Goal: Information Seeking & Learning: Learn about a topic

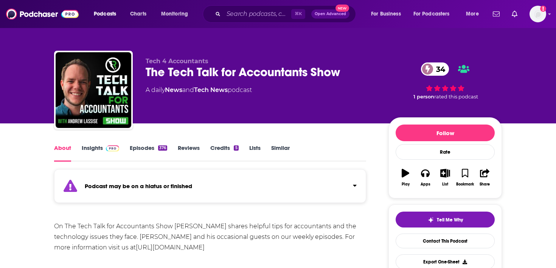
click at [141, 146] on link "Episodes 376" at bounding box center [148, 152] width 37 height 17
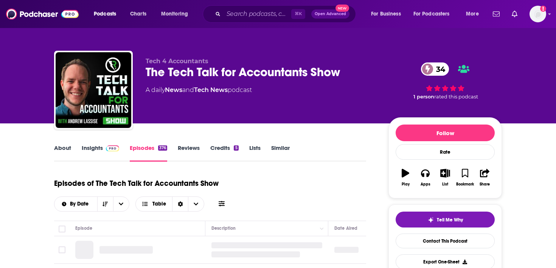
scroll to position [51, 0]
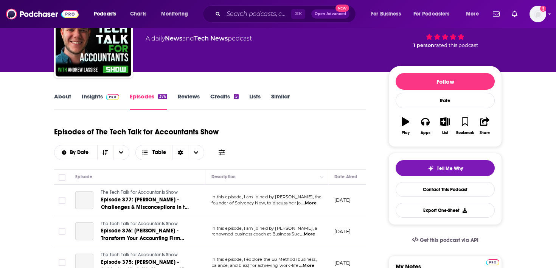
click at [109, 101] on link "Insights" at bounding box center [100, 101] width 37 height 17
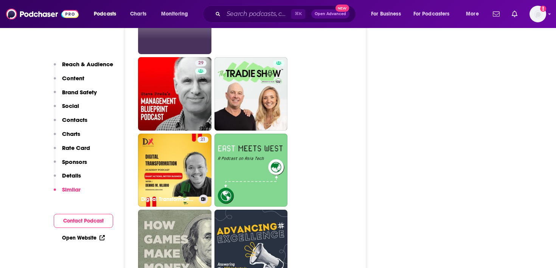
scroll to position [1359, 0]
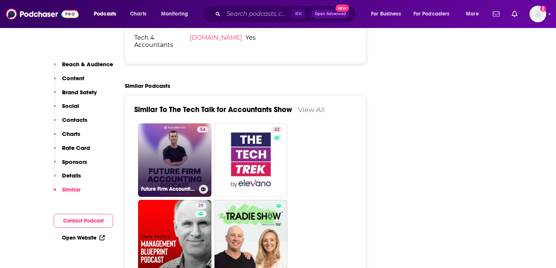
click at [165, 126] on link "54 Future Firm Accounting Podcast" at bounding box center [174, 159] width 73 height 73
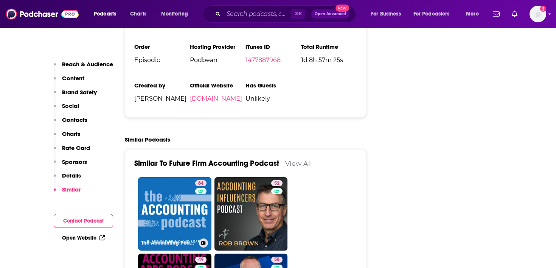
scroll to position [1476, 0]
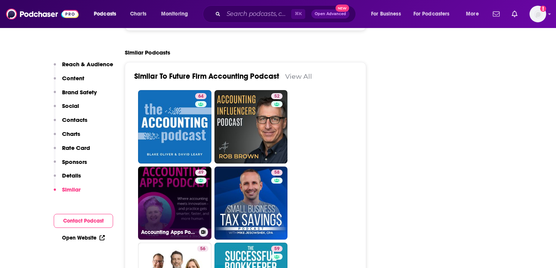
click at [176, 167] on link "49 Accounting Apps Podcast" at bounding box center [174, 202] width 73 height 73
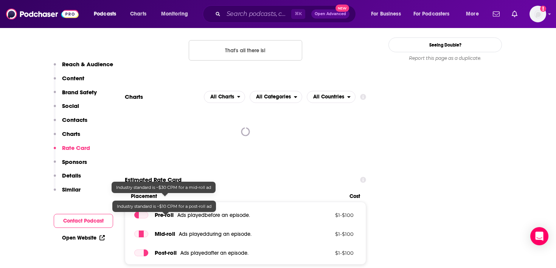
scroll to position [935, 0]
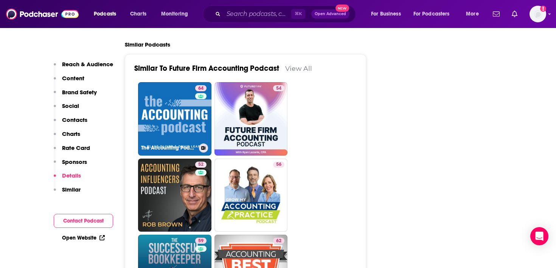
scroll to position [1482, 0]
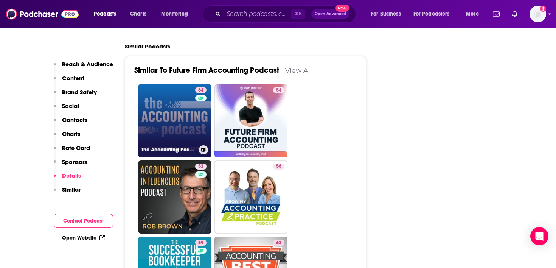
click at [168, 99] on link "64 The Accounting Podcast" at bounding box center [174, 120] width 73 height 73
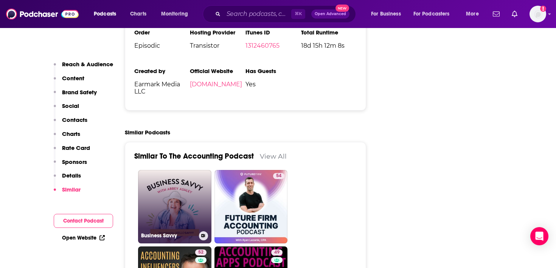
click at [172, 190] on link "Business Savvy" at bounding box center [174, 206] width 73 height 73
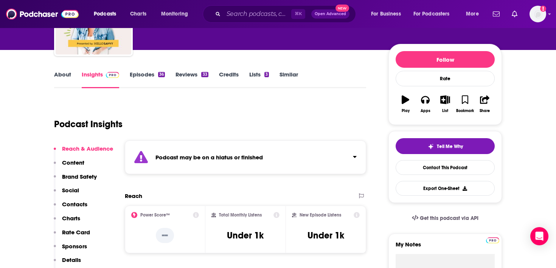
type input "https://www.podchaser.com/podcasts/the-accounting-podcast-588480"
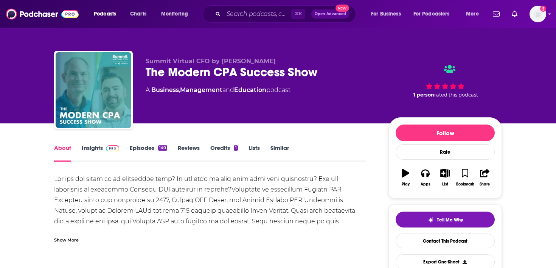
click at [106, 150] on img at bounding box center [112, 148] width 13 height 6
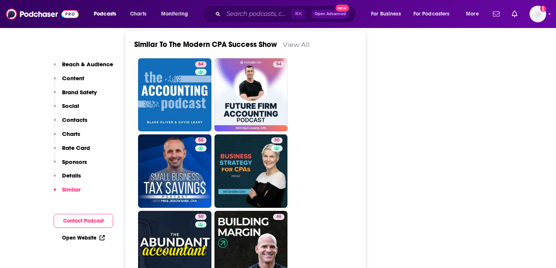
scroll to position [1195, 0]
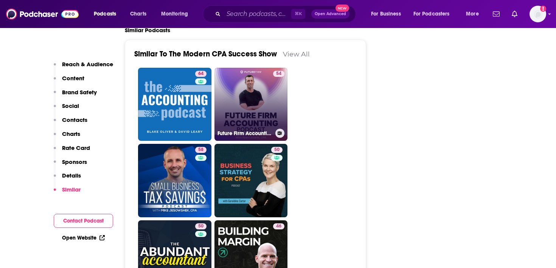
click at [244, 132] on link "54 Future Firm Accounting Podcast" at bounding box center [251, 104] width 73 height 73
type input "[URL][DOMAIN_NAME]"
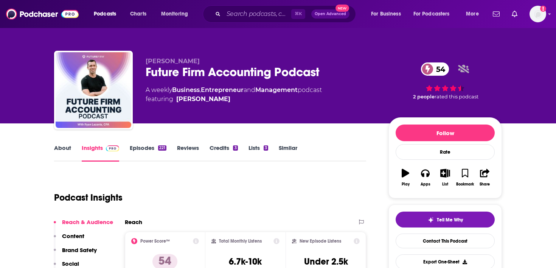
click at [161, 145] on div "221" at bounding box center [162, 147] width 8 height 5
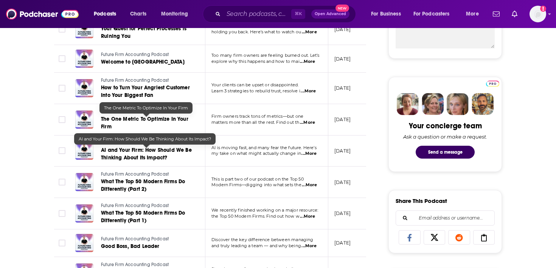
scroll to position [332, 0]
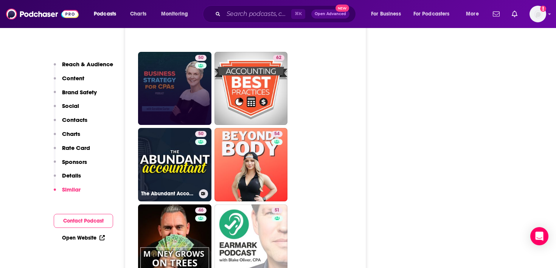
scroll to position [1575, 0]
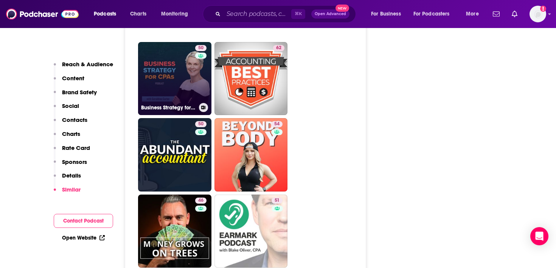
click at [171, 104] on link "50 Business Strategy for CPA's" at bounding box center [174, 78] width 73 height 73
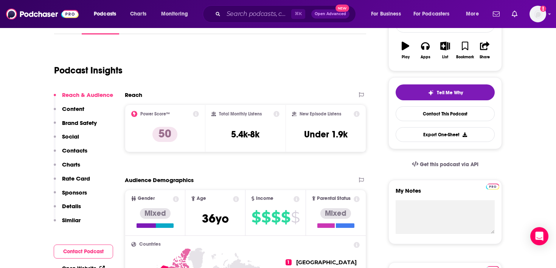
scroll to position [35, 0]
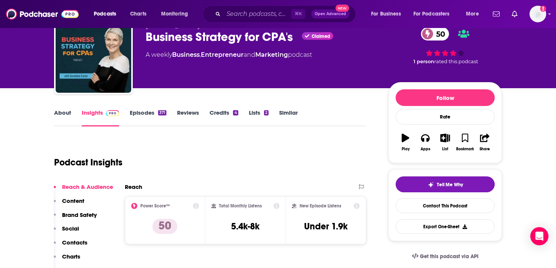
type input "[URL][DOMAIN_NAME]"
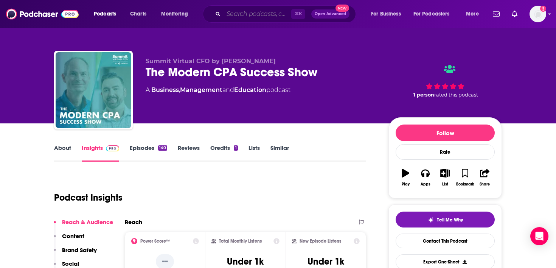
click at [235, 15] on input "Search podcasts, credits, & more..." at bounding box center [258, 14] width 68 height 12
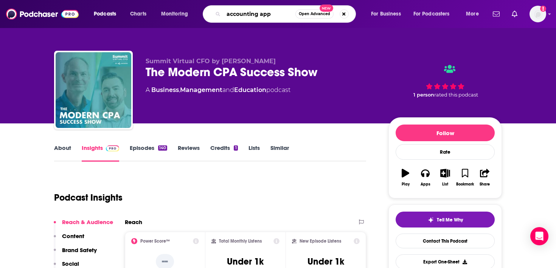
type input "accounting apps"
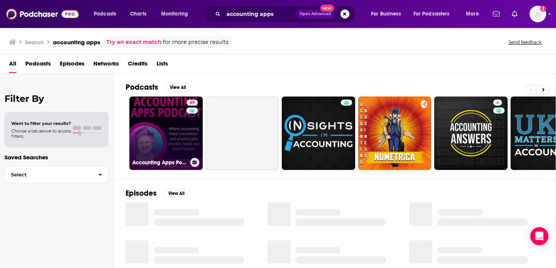
click at [175, 142] on link "49 Accounting Apps Podcast" at bounding box center [165, 132] width 73 height 73
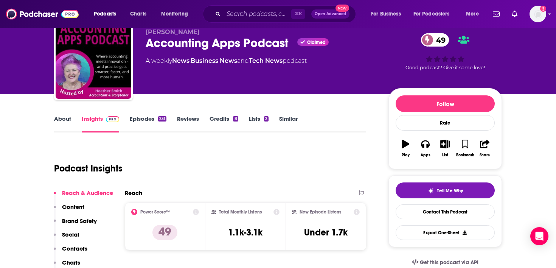
scroll to position [48, 0]
